Goal: Task Accomplishment & Management: Complete application form

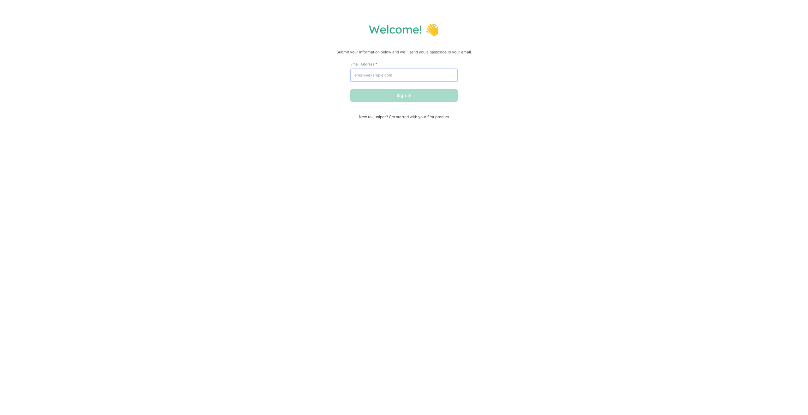
click at [403, 78] on input "Email Address *" at bounding box center [403, 75] width 107 height 13
type input "[EMAIL_ADDRESS][DOMAIN_NAME]"
click at [408, 93] on button "Sign in" at bounding box center [403, 95] width 107 height 13
drag, startPoint x: 597, startPoint y: 51, endPoint x: 745, endPoint y: 1, distance: 156.3
click at [742, 9] on div "Welcome! 👋 Submit your information below and we'll send you a passcode to your …" at bounding box center [404, 207] width 808 height 415
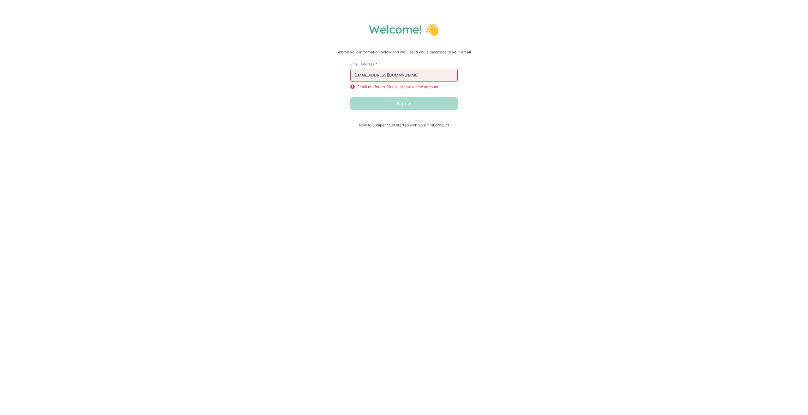
click at [734, 38] on div "Welcome! 👋 Submit your information below and we'll send you a passcode to your …" at bounding box center [404, 74] width 796 height 105
drag, startPoint x: 611, startPoint y: 105, endPoint x: 579, endPoint y: 105, distance: 31.6
click at [611, 105] on div "欢迎！👋 提交以下您的信息，我们将向您的电子邮箱发送密码。 名 * 姓 * 电子邮件地址 * [EMAIL_ADDRESS][DOMAIN_NAME] 未找到…" at bounding box center [404, 75] width 796 height 107
click at [395, 76] on input "[EMAIL_ADDRESS][DOMAIN_NAME]" at bounding box center [403, 76] width 107 height 13
drag, startPoint x: 415, startPoint y: 78, endPoint x: 325, endPoint y: 79, distance: 90.3
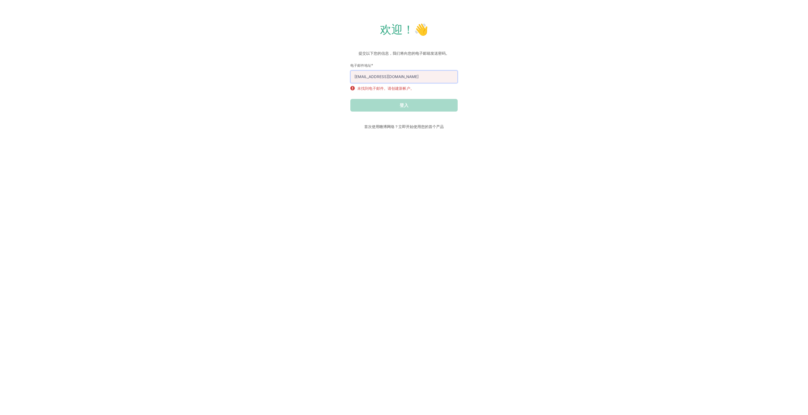
click at [315, 75] on div "欢迎！👋 提交以下您的信息，我们将向您的电子邮箱发送密码。 名 * 姓 * 电子邮件地址 * [EMAIL_ADDRESS][DOMAIN_NAME] 未找到…" at bounding box center [404, 75] width 796 height 107
click at [487, 91] on div "欢迎！👋 提交以下您的信息，我们将向您的电子邮箱发送密码。 名 * 姓 * 电子邮件地址 * [EMAIL_ADDRESS][DOMAIN_NAME] 未找到…" at bounding box center [404, 75] width 796 height 107
click at [402, 74] on input "[EMAIL_ADDRESS][DOMAIN_NAME]" at bounding box center [403, 76] width 107 height 13
drag, startPoint x: 406, startPoint y: 77, endPoint x: 287, endPoint y: 82, distance: 118.8
click at [290, 81] on div "欢迎！👋 提交以下您的信息，我们将向您的电子邮箱发送密码。 名 * 姓 * 电子邮件地址 * [EMAIL_ADDRESS][DOMAIN_NAME] 未找到…" at bounding box center [404, 75] width 796 height 107
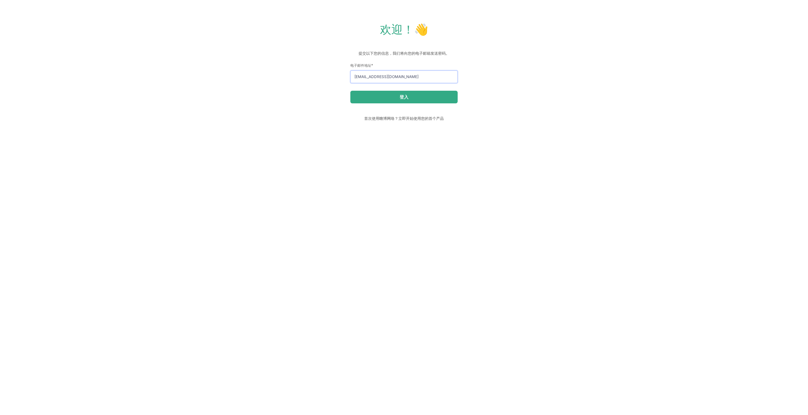
type input "[EMAIL_ADDRESS][DOMAIN_NAME]"
click at [396, 95] on button "登入" at bounding box center [403, 97] width 107 height 13
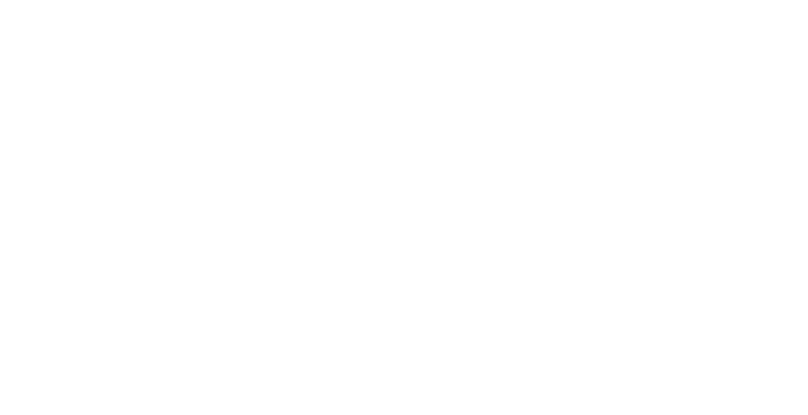
click at [431, 59] on div at bounding box center [404, 207] width 808 height 415
click at [187, 82] on div at bounding box center [404, 207] width 808 height 415
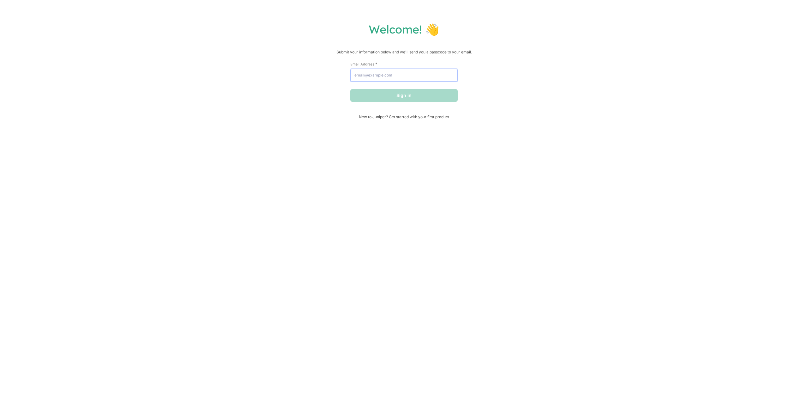
click at [392, 71] on input "Email Address *" at bounding box center [403, 75] width 107 height 13
type input "[EMAIL_ADDRESS][DOMAIN_NAME]"
click at [350, 89] on button "Sign in" at bounding box center [403, 95] width 107 height 13
click at [401, 73] on input "[EMAIL_ADDRESS][DOMAIN_NAME]" at bounding box center [403, 75] width 107 height 13
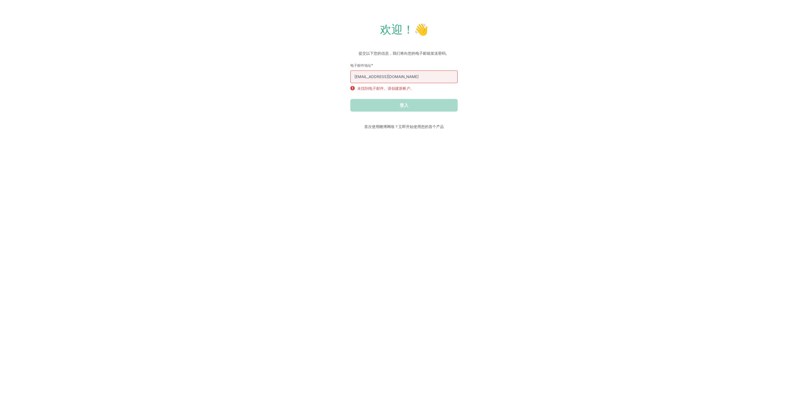
drag, startPoint x: 638, startPoint y: 97, endPoint x: 630, endPoint y: 93, distance: 9.2
click at [638, 97] on div "欢迎！👋 提交以下您的信息，我们将向您的电子邮箱发送密码。 名 * 姓 * 电子邮件地址 * [EMAIL_ADDRESS][DOMAIN_NAME] 未找到…" at bounding box center [404, 75] width 796 height 107
click at [500, 97] on div "欢迎！👋 提交以下您的信息，我们将向您的电子邮箱发送密码。 名 * 姓 * 电子邮件地址 * [EMAIL_ADDRESS][DOMAIN_NAME] 未找到…" at bounding box center [404, 75] width 796 height 107
click at [408, 75] on input "[EMAIL_ADDRESS][DOMAIN_NAME]" at bounding box center [403, 76] width 107 height 13
click at [526, 105] on div "欢迎！👋 提交以下您的信息，我们将向您的电子邮箱发送密码。 名 * 姓 * 电子邮件地址 * [EMAIL_ADDRESS][DOMAIN_NAME] 未找到…" at bounding box center [404, 75] width 796 height 107
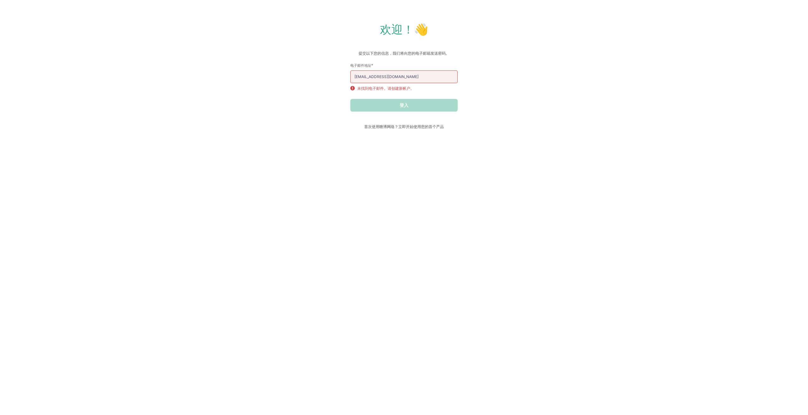
click at [491, 89] on div "欢迎！👋 提交以下您的信息，我们将向您的电子邮箱发送密码。 名 * 姓 * 电子邮件地址 * [EMAIL_ADDRESS][DOMAIN_NAME] 未找到…" at bounding box center [404, 75] width 796 height 107
click at [408, 75] on input "[EMAIL_ADDRESS][DOMAIN_NAME]" at bounding box center [403, 76] width 107 height 13
click at [406, 103] on div "登入" at bounding box center [403, 105] width 107 height 13
click at [433, 125] on font "首次使用瞻博网络？立即开始使用您的首个产品" at bounding box center [404, 126] width 80 height 5
